Goal: Information Seeking & Learning: Check status

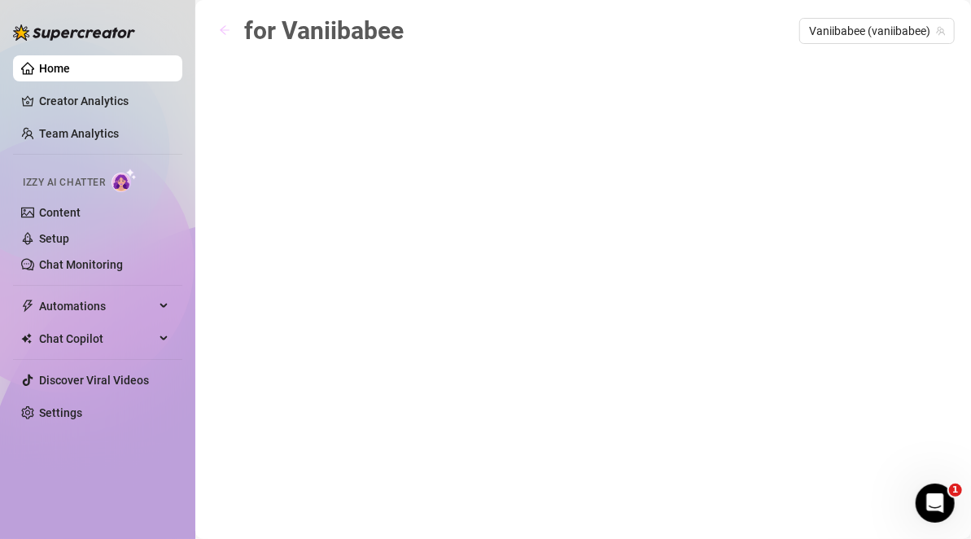
click at [227, 33] on icon "arrow-left" at bounding box center [224, 29] width 11 height 11
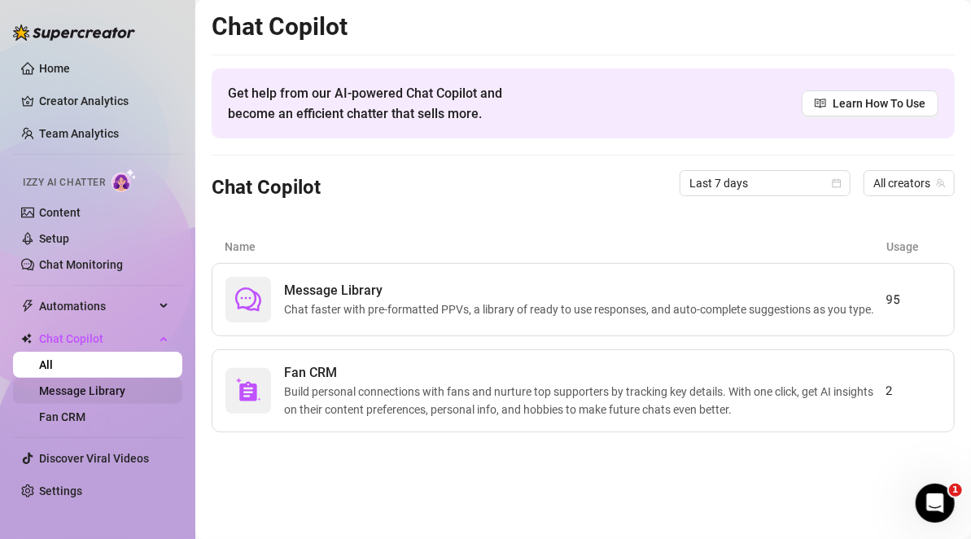
click at [118, 390] on link "Message Library" at bounding box center [82, 390] width 86 height 13
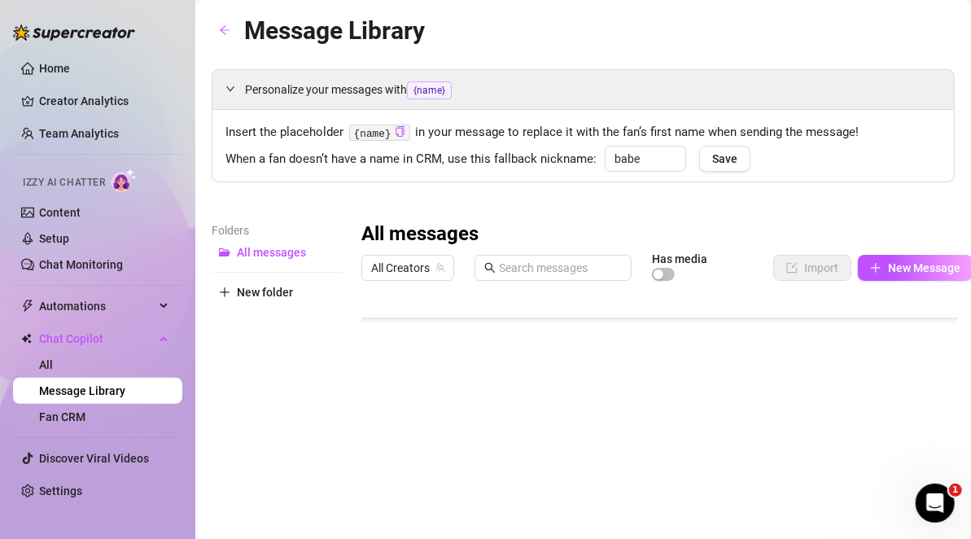
scroll to position [371, 0]
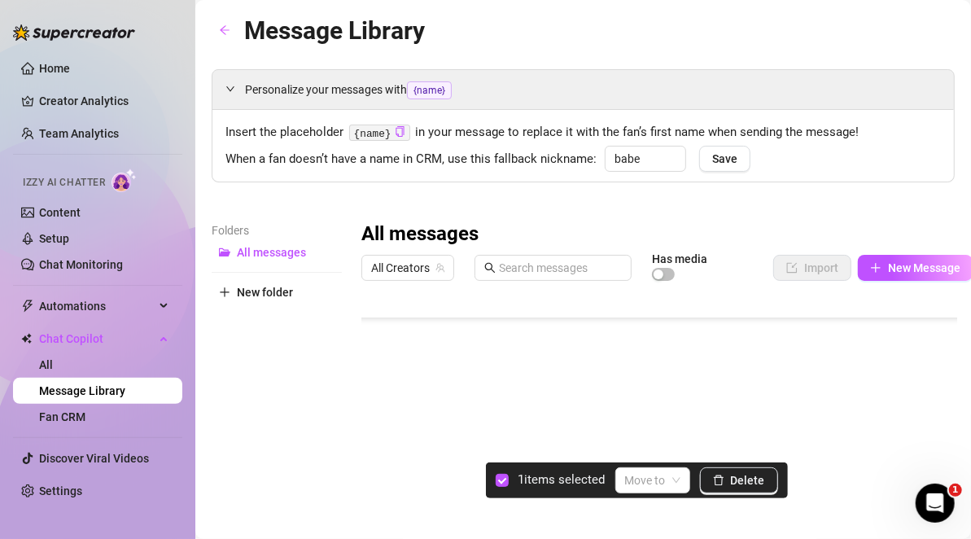
click at [379, 482] on div at bounding box center [666, 469] width 610 height 363
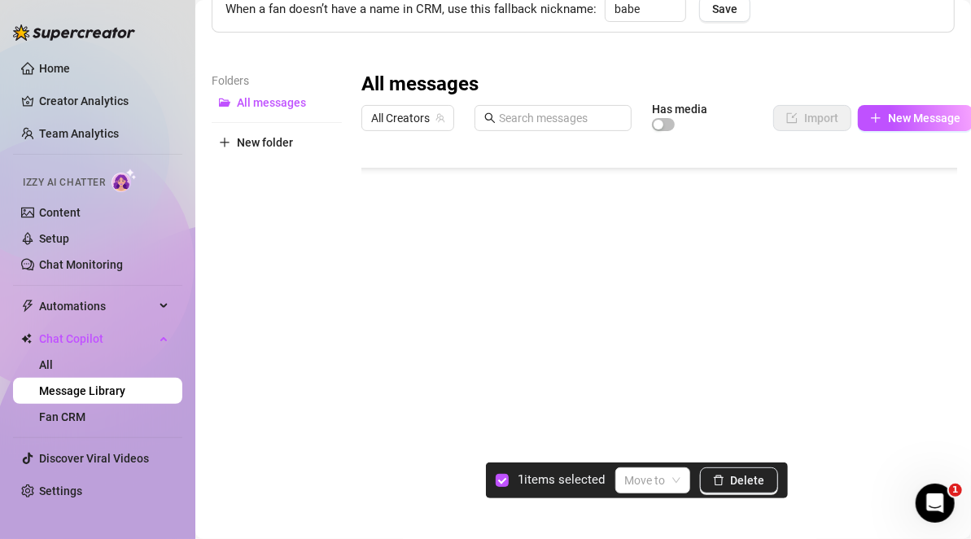
scroll to position [340, 0]
click at [383, 227] on div at bounding box center [666, 319] width 610 height 363
click at [381, 260] on div at bounding box center [666, 319] width 610 height 363
click at [380, 299] on div at bounding box center [666, 319] width 610 height 363
click at [377, 299] on div at bounding box center [666, 319] width 610 height 363
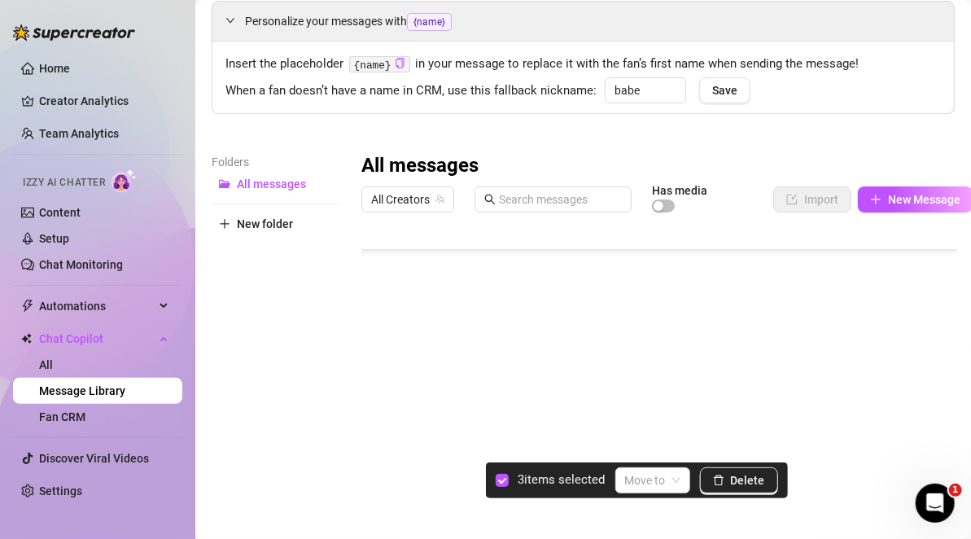
scroll to position [160, 0]
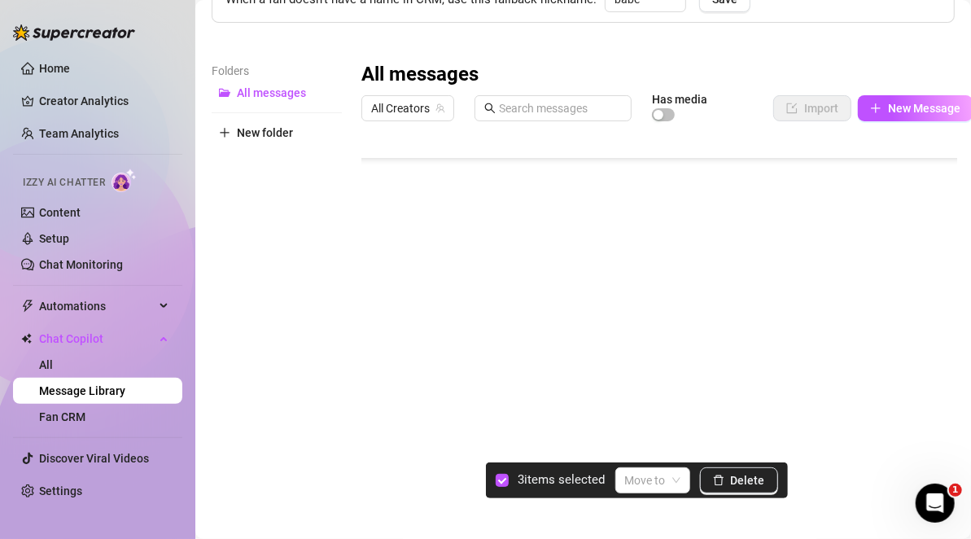
click at [373, 383] on div at bounding box center [666, 310] width 610 height 363
click at [751, 475] on span "Delete" at bounding box center [748, 480] width 34 height 13
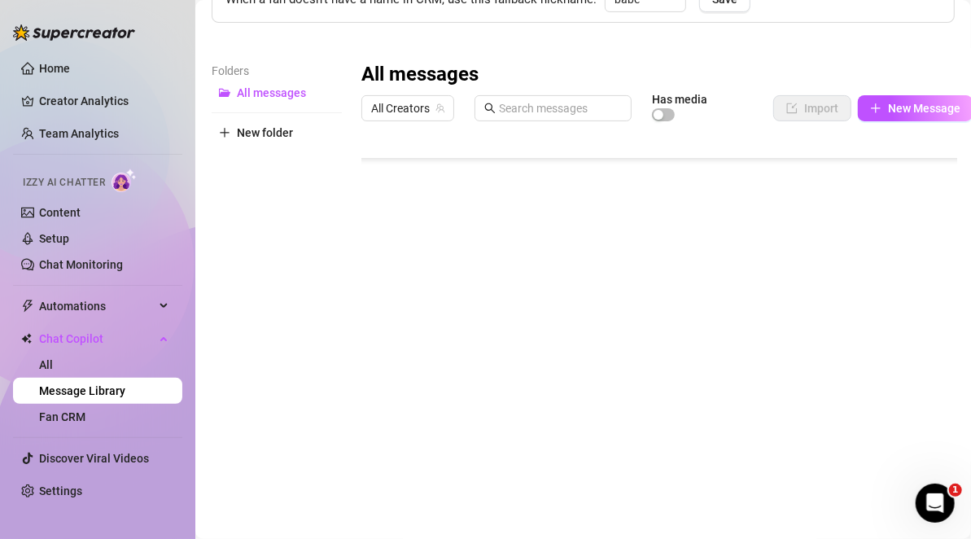
click at [383, 350] on div at bounding box center [666, 310] width 610 height 363
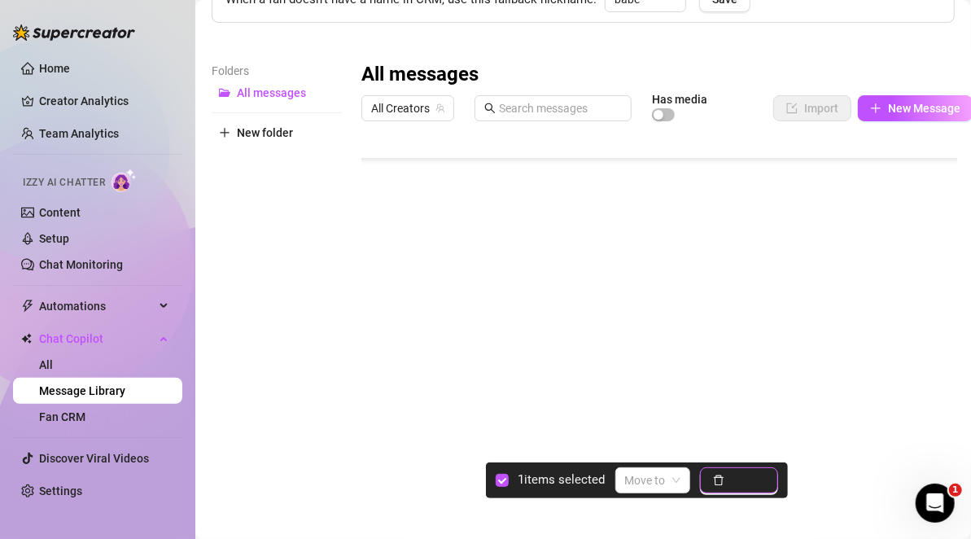
click at [743, 485] on span "Delete" at bounding box center [748, 480] width 34 height 13
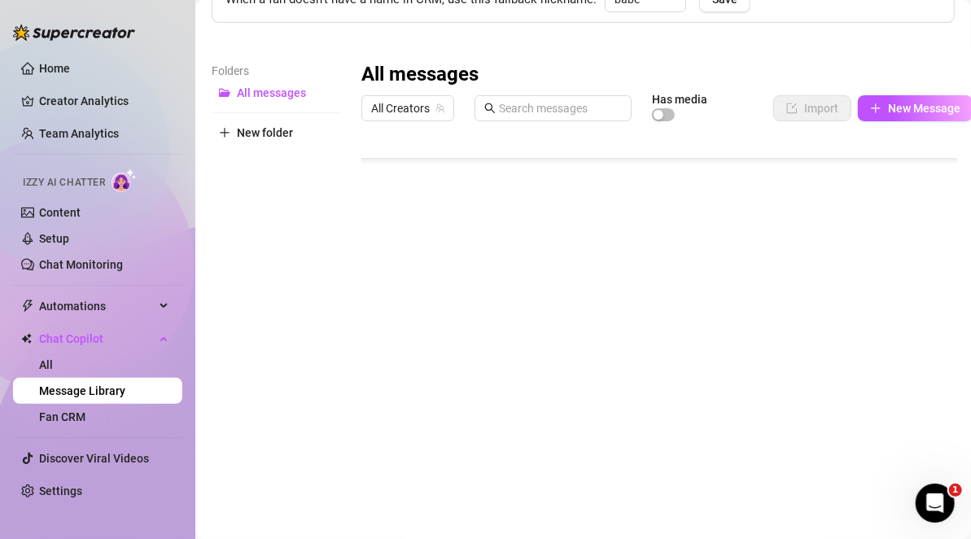
scroll to position [0, 0]
click at [70, 65] on link "Home" at bounding box center [54, 68] width 31 height 13
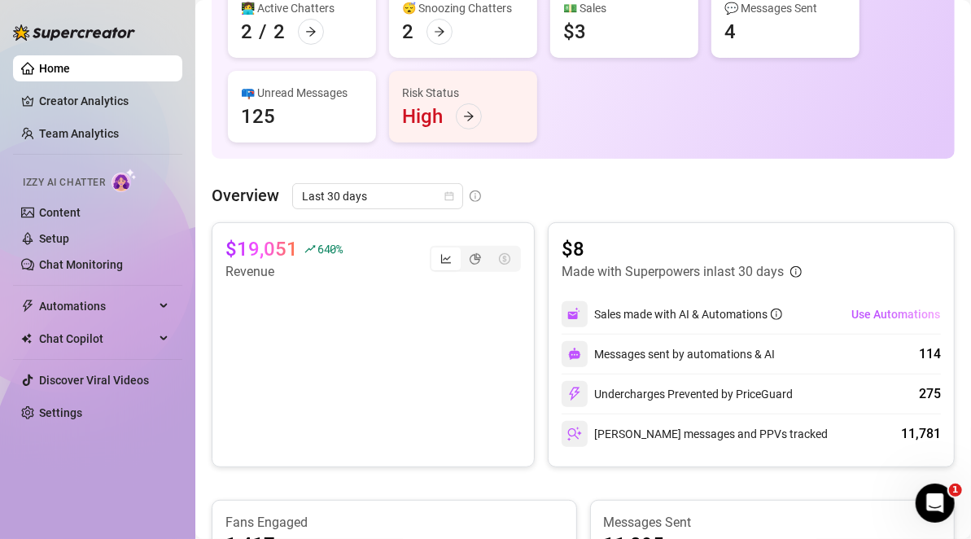
scroll to position [625, 0]
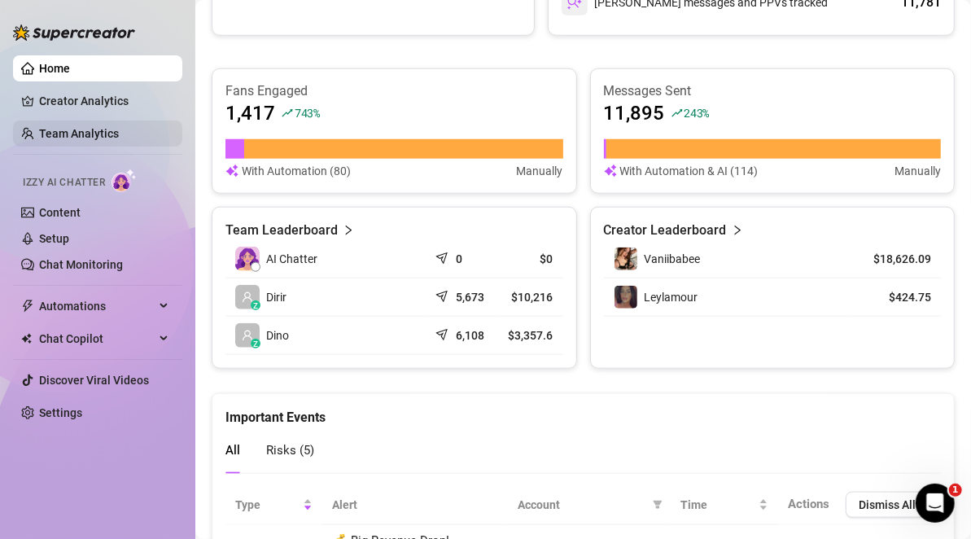
click at [85, 127] on link "Team Analytics" at bounding box center [79, 133] width 80 height 13
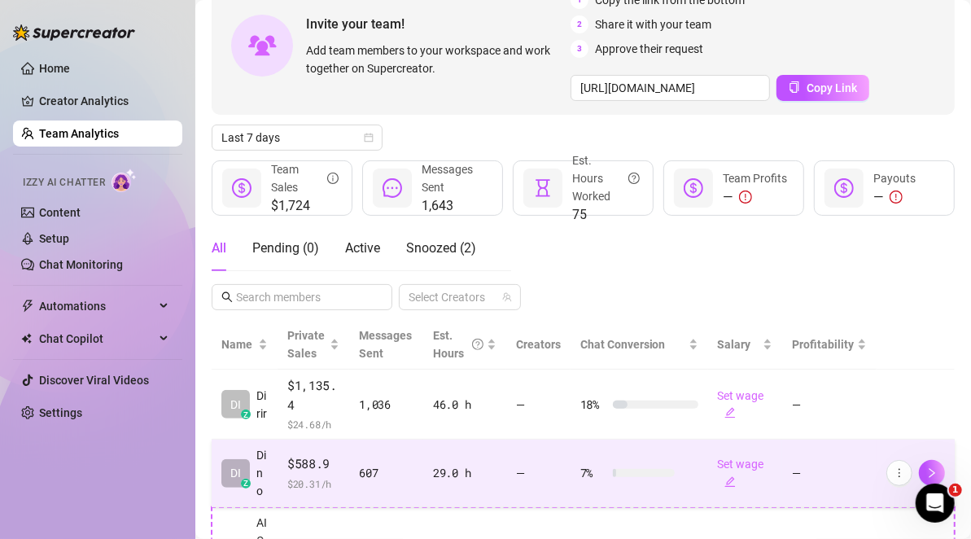
scroll to position [290, 0]
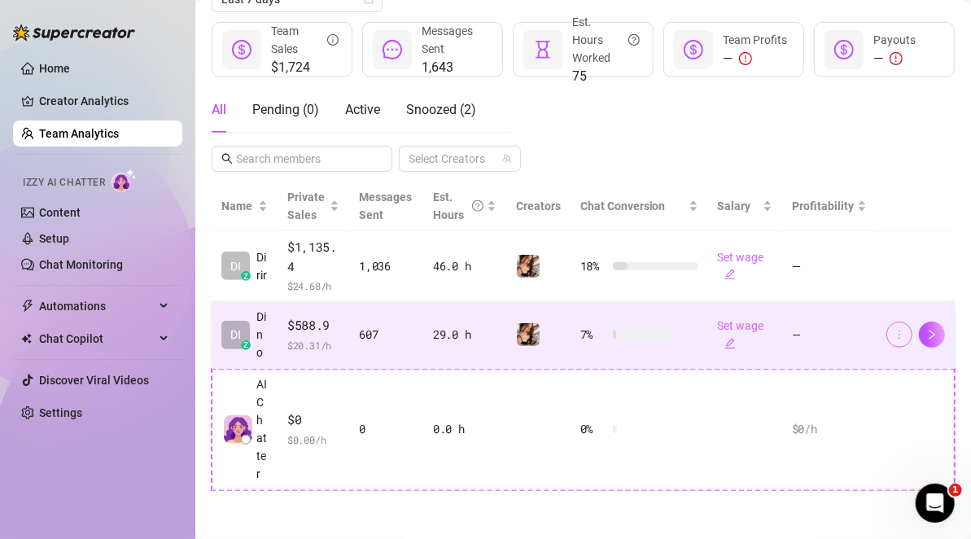
click at [894, 329] on icon "more" at bounding box center [899, 334] width 11 height 11
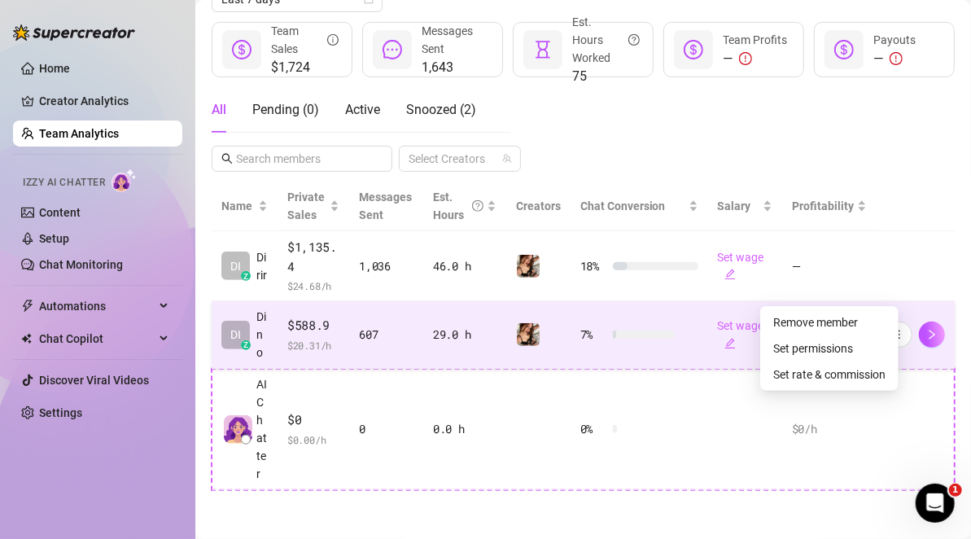
click at [379, 326] on div "607" at bounding box center [386, 335] width 55 height 18
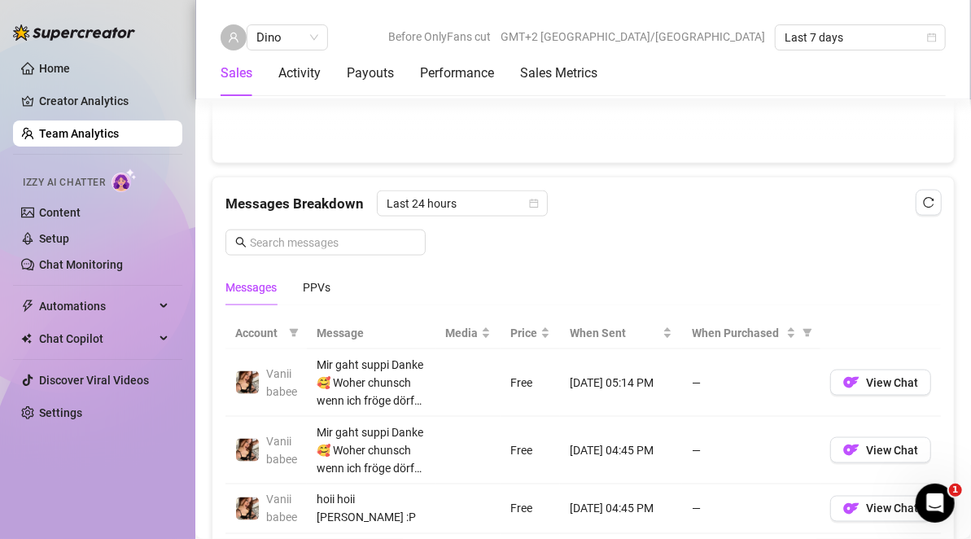
scroll to position [985, 0]
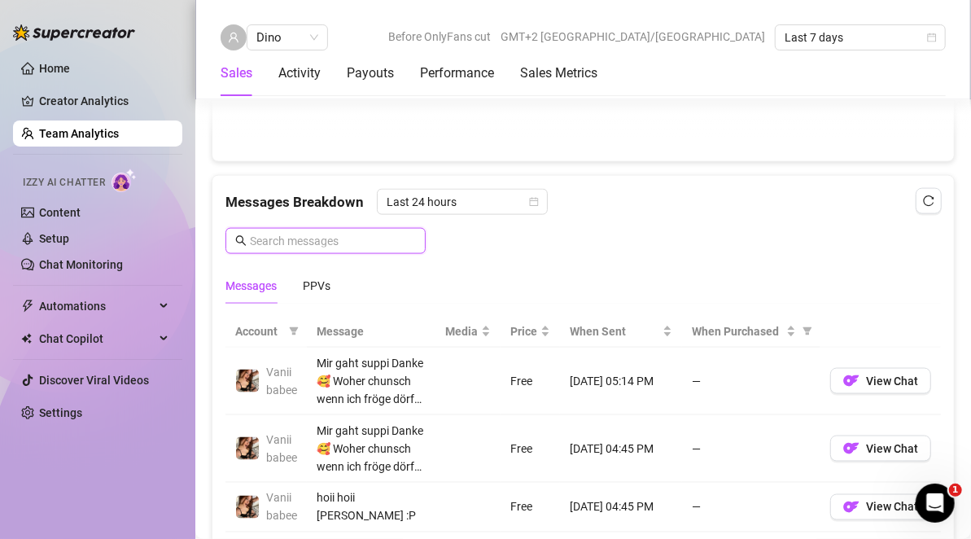
click at [341, 236] on input "text" at bounding box center [333, 241] width 166 height 18
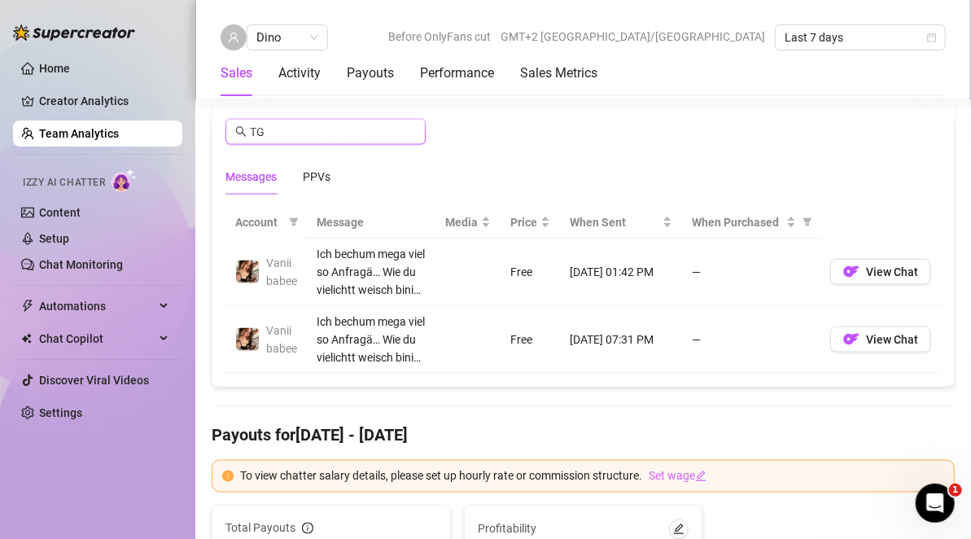
scroll to position [1083, 0]
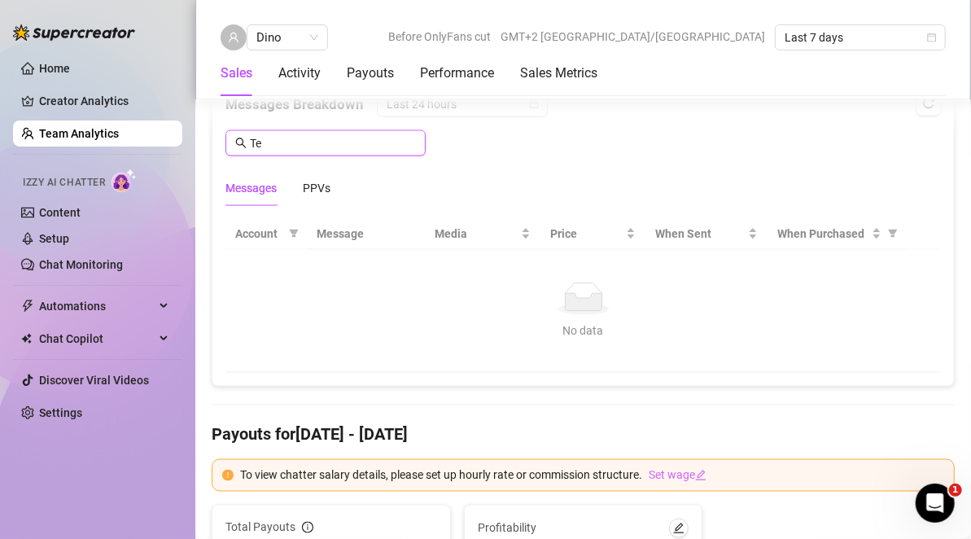
type input "T"
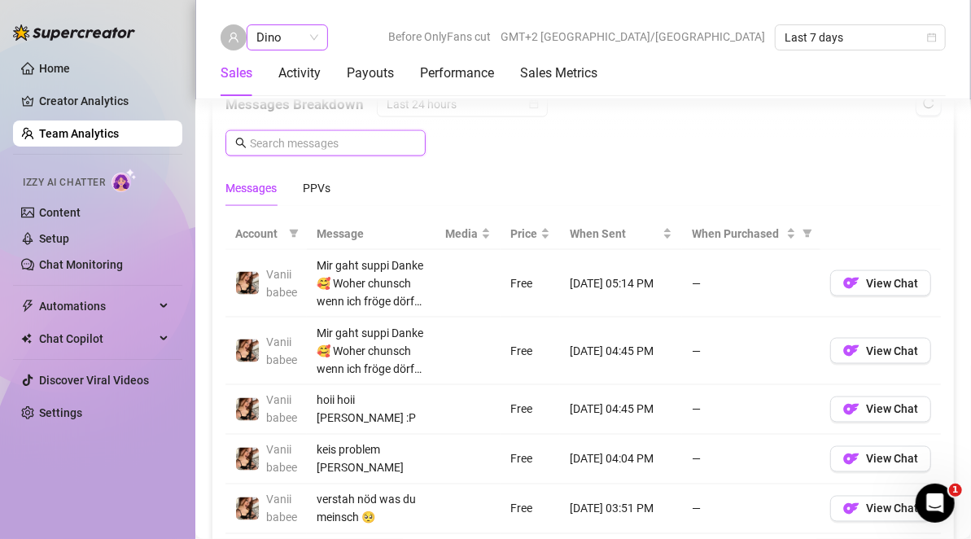
click at [288, 33] on span "Dino" at bounding box center [287, 37] width 62 height 24
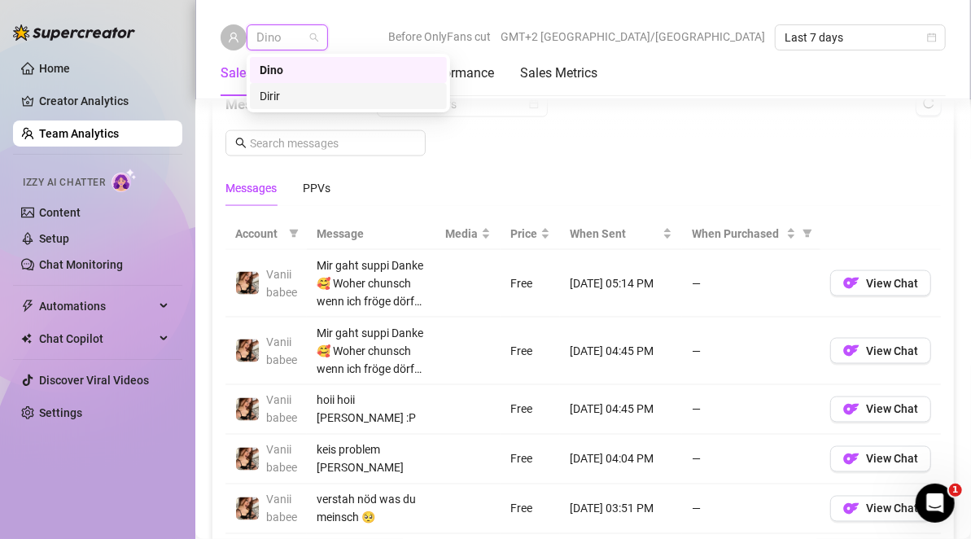
click at [304, 99] on div "Dirir" at bounding box center [348, 96] width 177 height 18
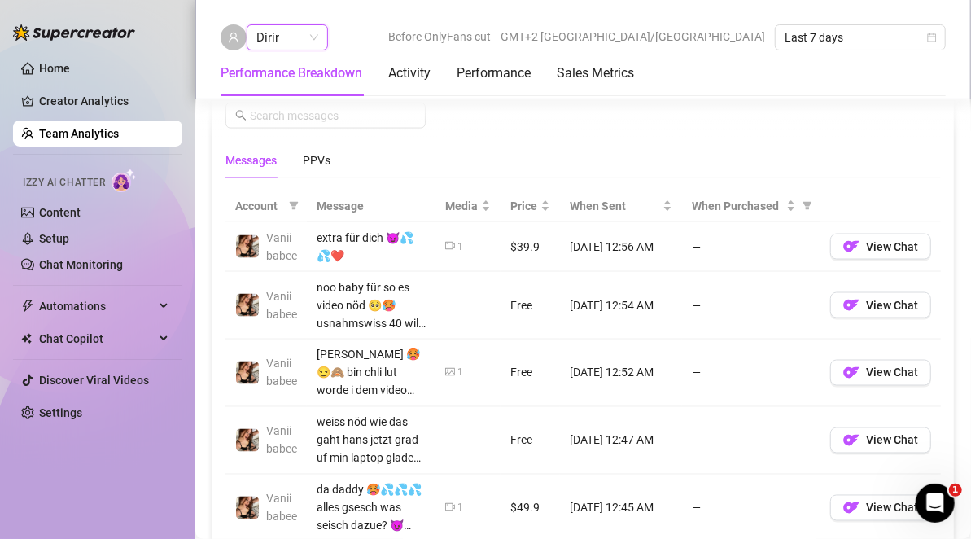
scroll to position [916, 0]
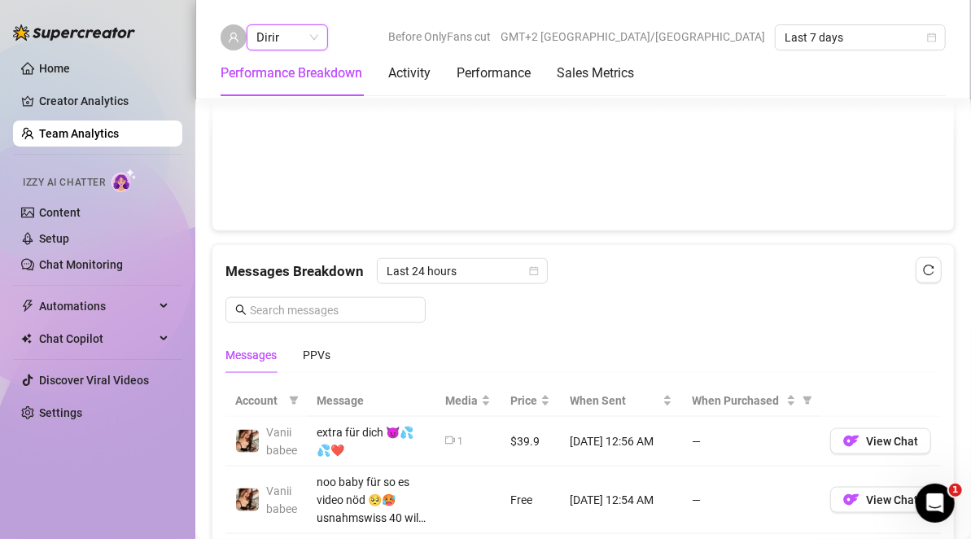
click at [338, 321] on div "Messages Breakdown Last 24 hours Messages PPVs" at bounding box center [583, 315] width 716 height 115
click at [335, 308] on input "text" at bounding box center [333, 310] width 166 height 18
click at [427, 263] on span "Last 24 hours" at bounding box center [462, 271] width 151 height 24
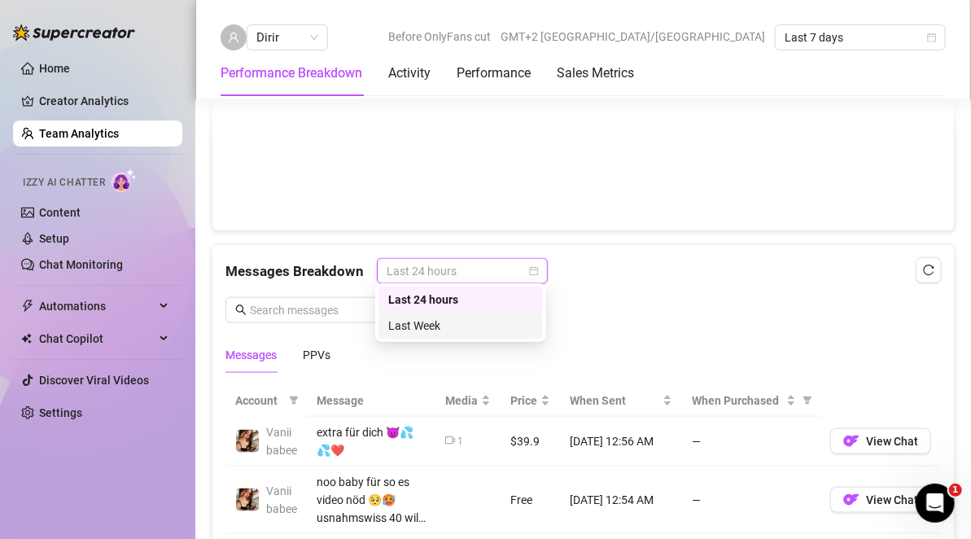
click at [445, 324] on div "Last Week" at bounding box center [460, 326] width 145 height 18
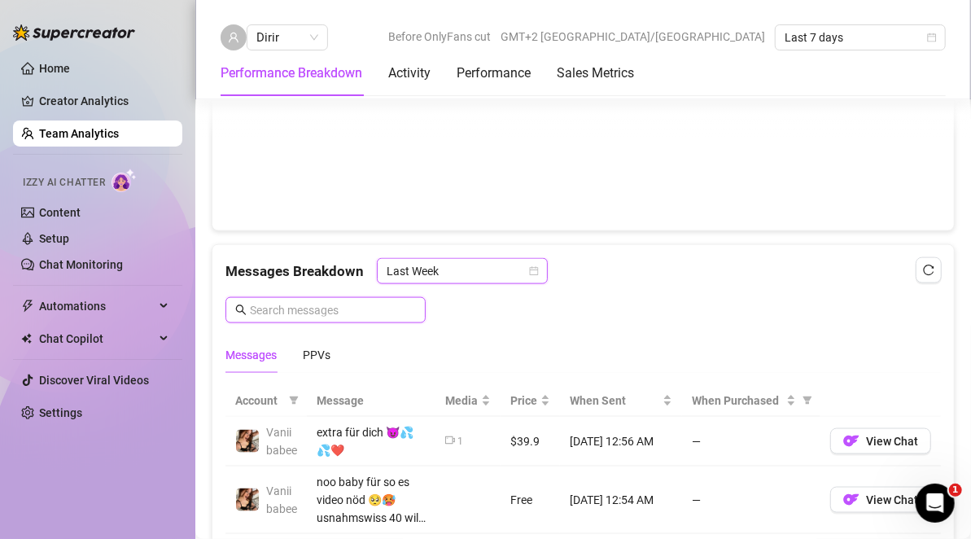
click at [338, 311] on input "text" at bounding box center [333, 310] width 166 height 18
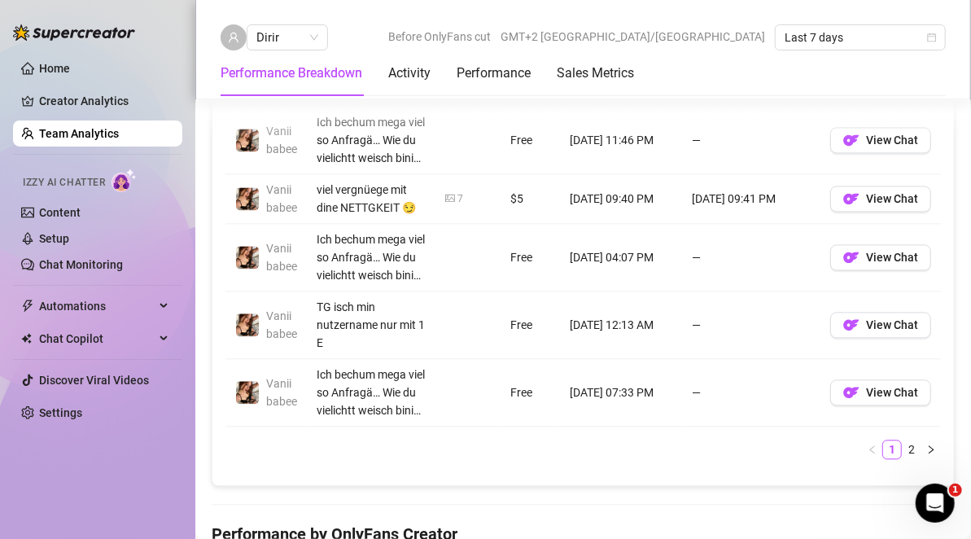
scroll to position [1566, 0]
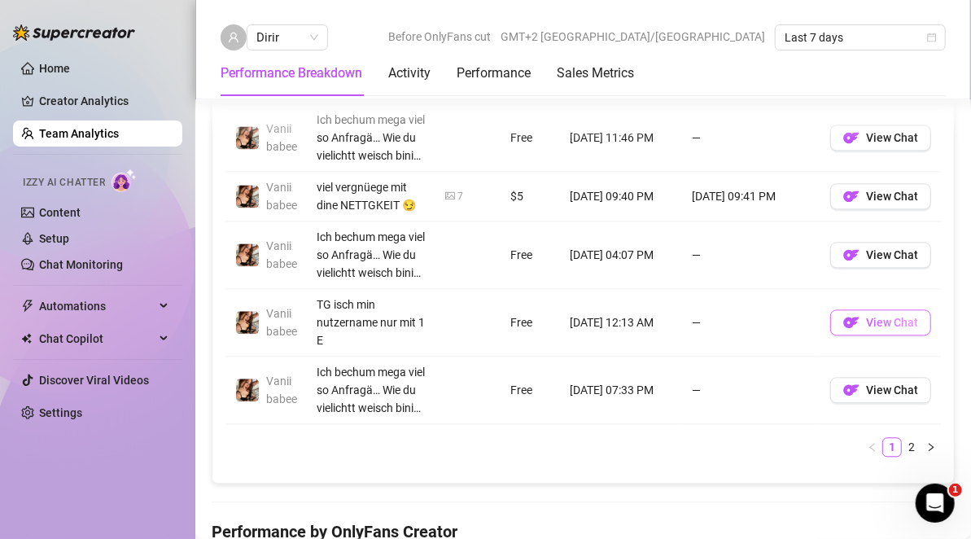
type input "tg"
click at [847, 329] on button "View Chat" at bounding box center [880, 322] width 101 height 26
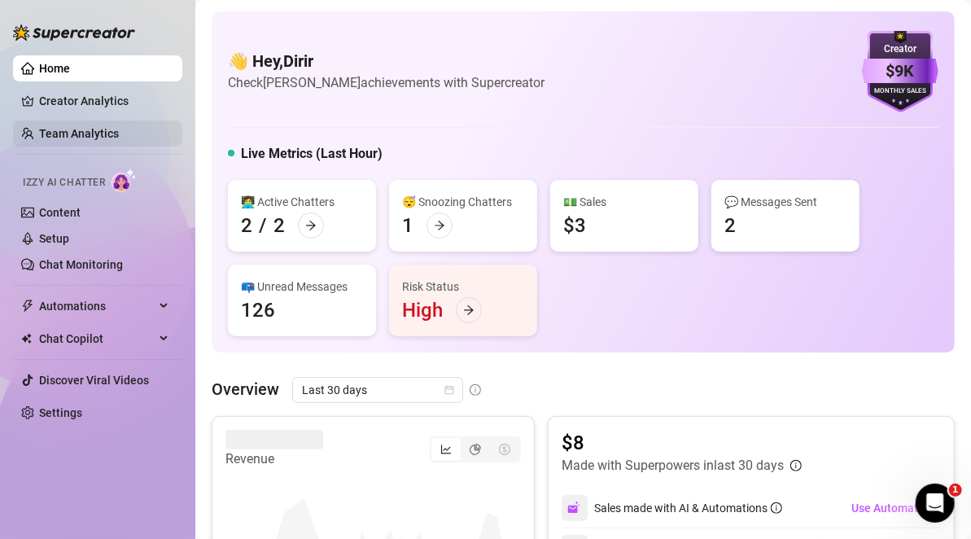
click at [118, 133] on link "Team Analytics" at bounding box center [79, 133] width 80 height 13
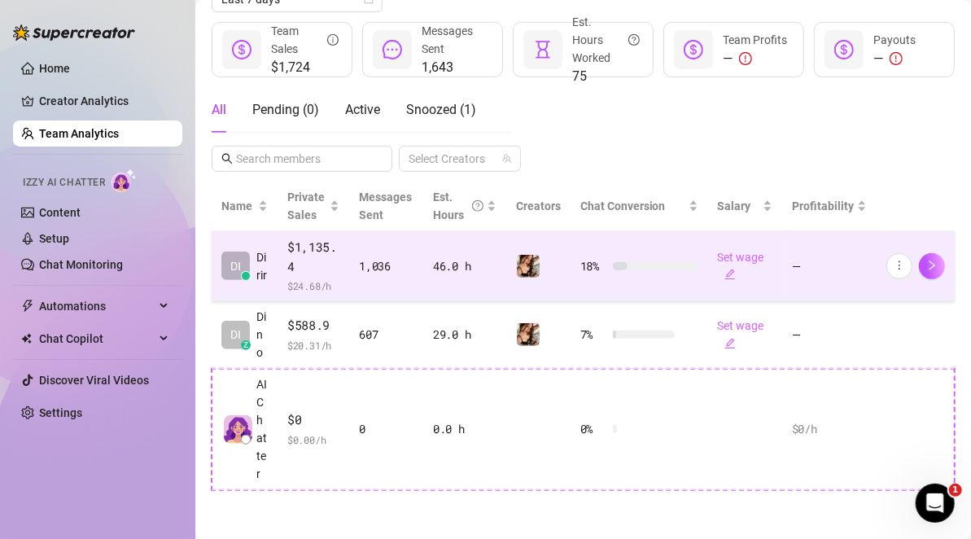
scroll to position [289, 0]
click at [433, 257] on div "46.0 h" at bounding box center [464, 266] width 63 height 18
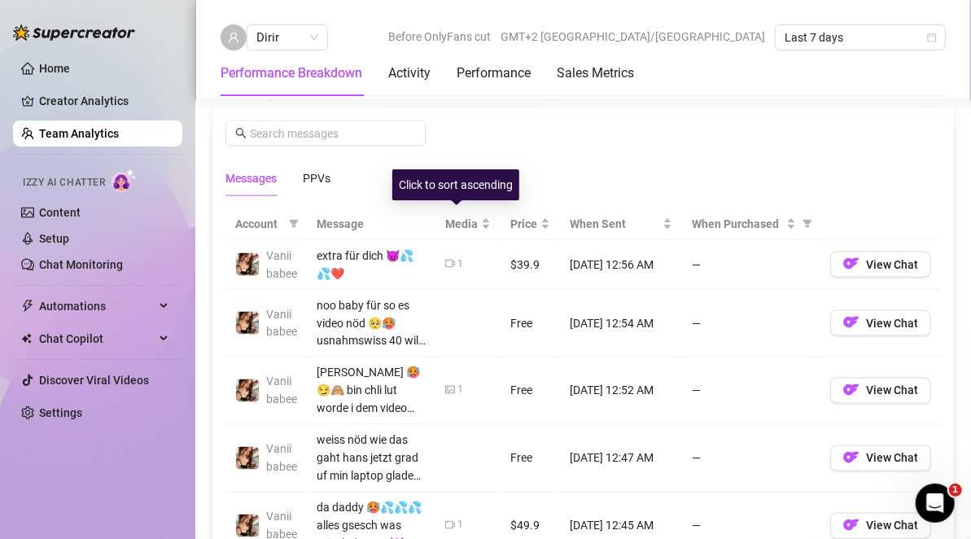
scroll to position [1044, 0]
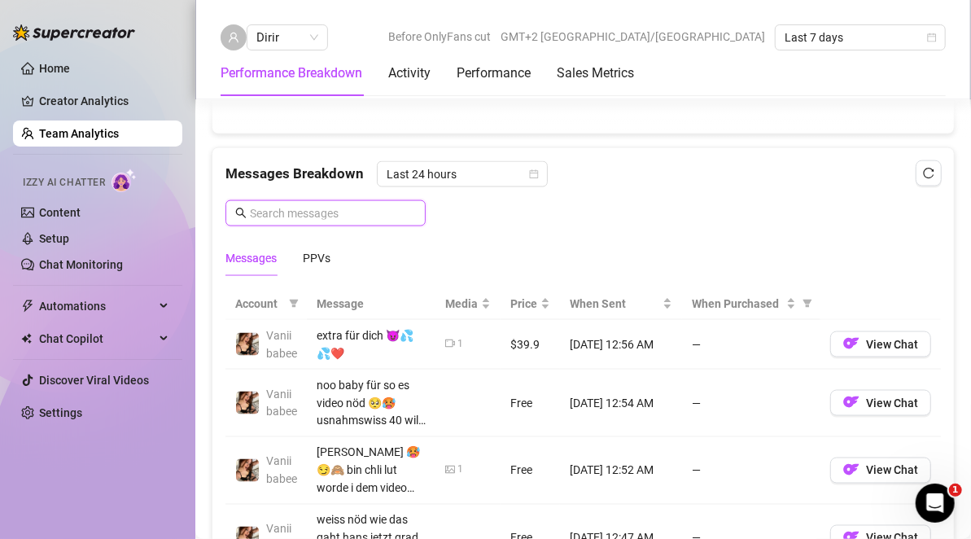
click at [374, 206] on input "text" at bounding box center [333, 213] width 166 height 18
click at [519, 162] on span "Last 24 hours" at bounding box center [462, 174] width 151 height 24
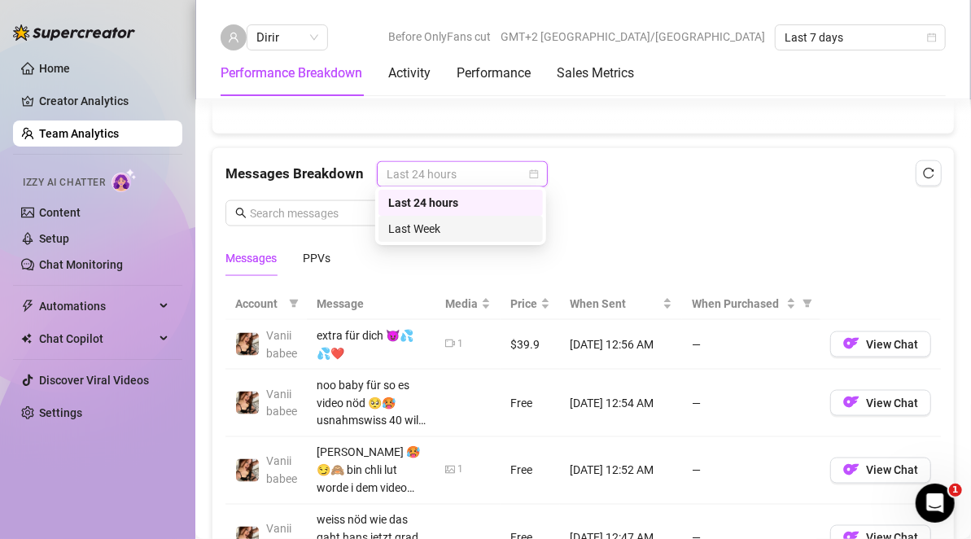
click at [506, 233] on div "Last Week" at bounding box center [460, 229] width 145 height 18
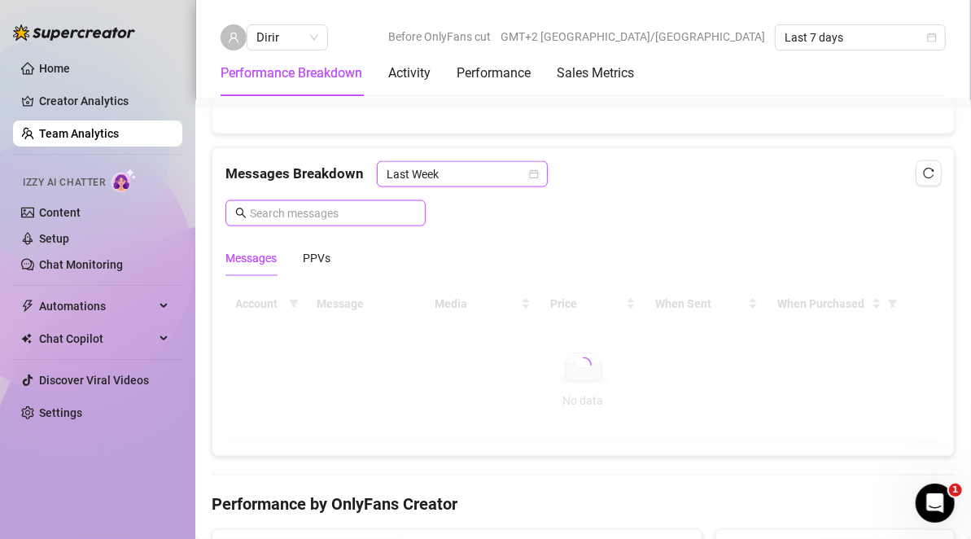
click at [384, 215] on input "text" at bounding box center [333, 213] width 166 height 18
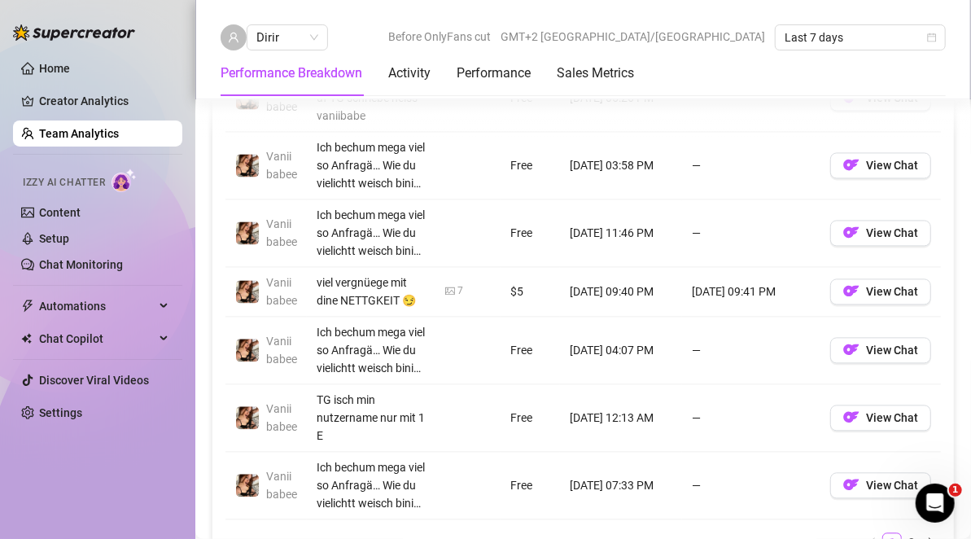
scroll to position [1569, 0]
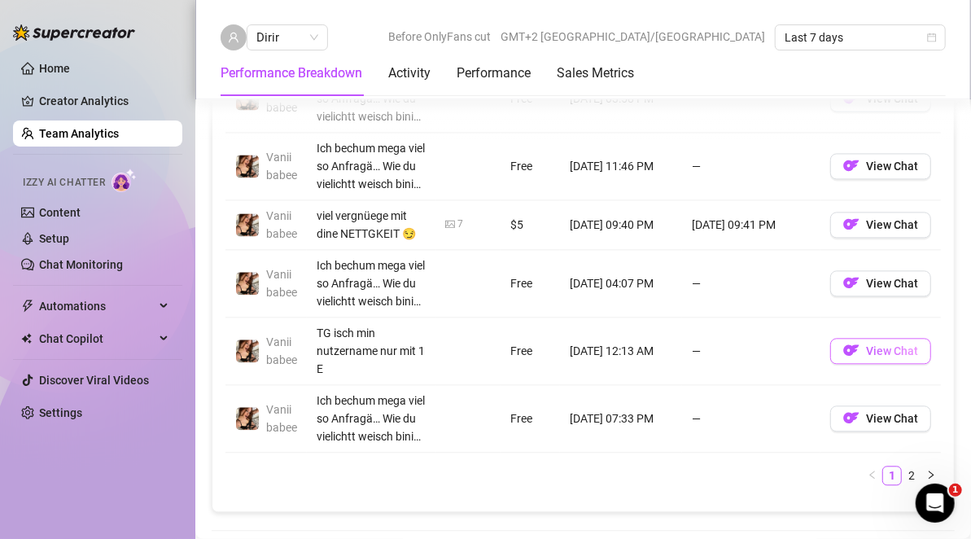
type input "tg"
click at [843, 355] on img "button" at bounding box center [851, 350] width 16 height 16
